Goal: Task Accomplishment & Management: Use online tool/utility

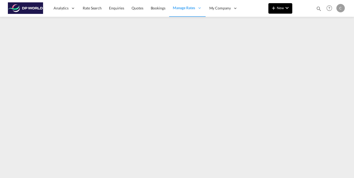
click at [288, 10] on md-icon "icon-chevron-down" at bounding box center [287, 8] width 6 height 6
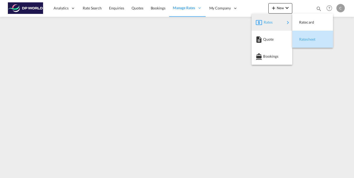
click at [305, 38] on span "Ratesheet" at bounding box center [302, 39] width 6 height 11
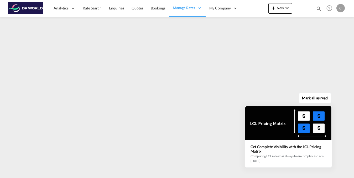
click at [316, 95] on button "Mark all as read" at bounding box center [315, 98] width 32 height 11
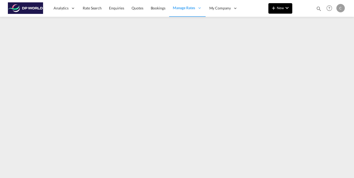
click at [288, 11] on md-icon "icon-chevron-down" at bounding box center [287, 8] width 6 height 6
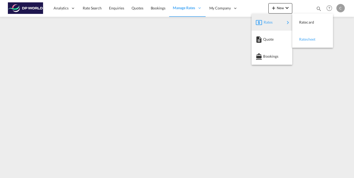
click at [304, 38] on span "Ratesheet" at bounding box center [302, 39] width 6 height 11
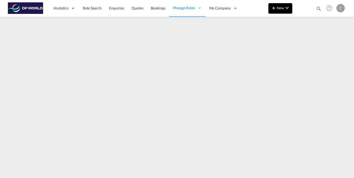
click at [292, 8] on button "New" at bounding box center [281, 8] width 24 height 11
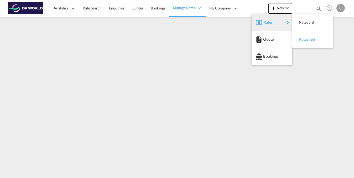
click at [302, 39] on span "Ratesheet" at bounding box center [302, 39] width 6 height 11
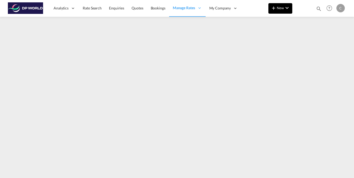
click at [290, 9] on button "New" at bounding box center [281, 8] width 24 height 11
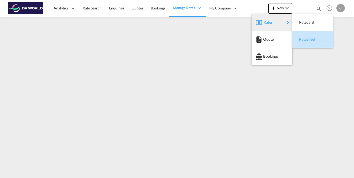
click at [305, 40] on span "Ratesheet" at bounding box center [302, 39] width 6 height 11
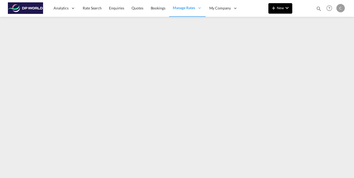
click at [289, 9] on md-icon "icon-chevron-down" at bounding box center [287, 8] width 6 height 6
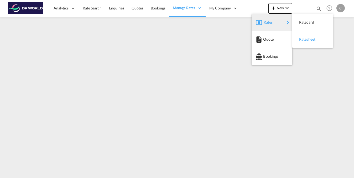
click at [302, 39] on span "Ratesheet" at bounding box center [302, 39] width 6 height 11
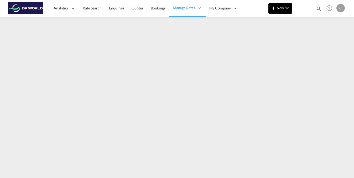
click at [286, 8] on md-icon "icon-chevron-down" at bounding box center [287, 8] width 6 height 6
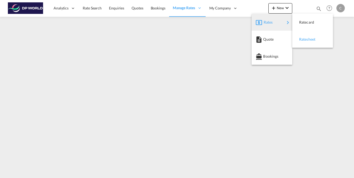
click at [305, 40] on span "Ratesheet" at bounding box center [302, 39] width 6 height 11
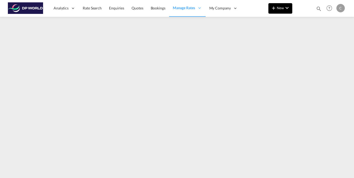
click at [286, 10] on md-icon "icon-chevron-down" at bounding box center [287, 8] width 6 height 6
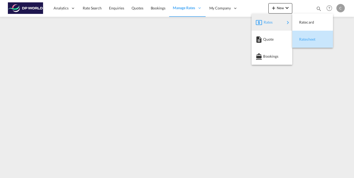
click at [302, 37] on span "Ratesheet" at bounding box center [302, 39] width 6 height 11
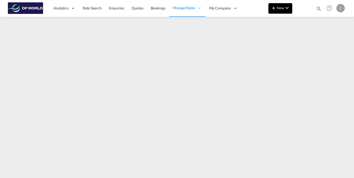
click at [282, 9] on span "New" at bounding box center [281, 8] width 20 height 4
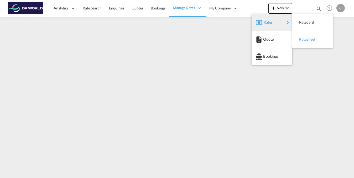
click at [305, 39] on span "Ratesheet" at bounding box center [302, 39] width 6 height 11
